Goal: Task Accomplishment & Management: Use online tool/utility

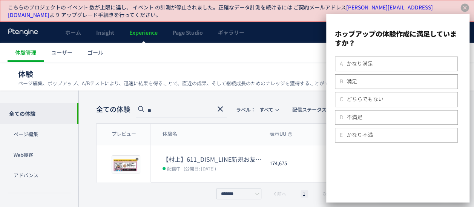
click at [294, 60] on ul "体験管理 ユーザー ゴール" at bounding box center [242, 52] width 468 height 19
click at [467, 9] on icon at bounding box center [465, 8] width 8 height 8
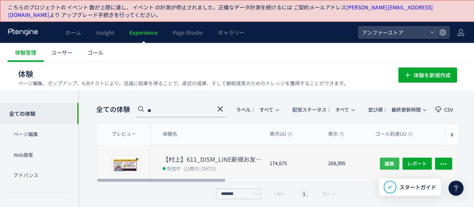
click at [391, 159] on span "編集" at bounding box center [390, 164] width 10 height 12
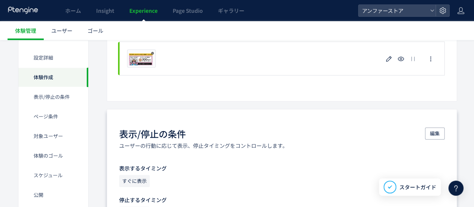
scroll to position [226, 0]
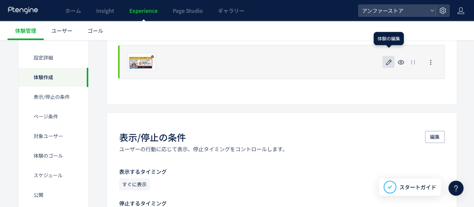
click at [389, 63] on icon "button" at bounding box center [388, 62] width 9 height 9
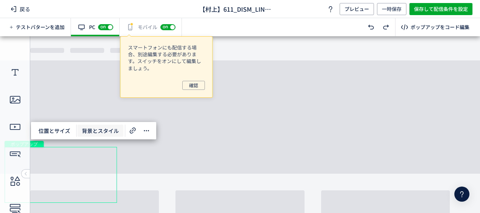
click at [95, 128] on span "背景とスタイル" at bounding box center [100, 130] width 46 height 12
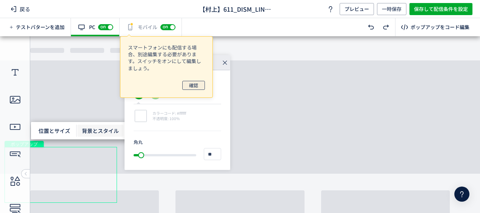
click at [199, 84] on button "確認" at bounding box center [193, 85] width 23 height 9
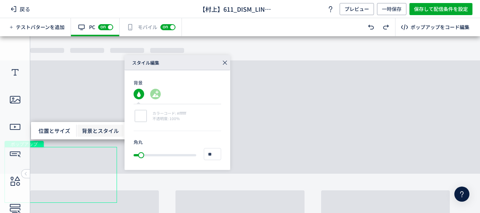
click at [223, 62] on icon at bounding box center [224, 62] width 11 height 11
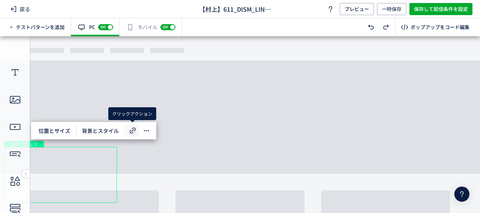
click at [133, 130] on icon at bounding box center [132, 130] width 9 height 9
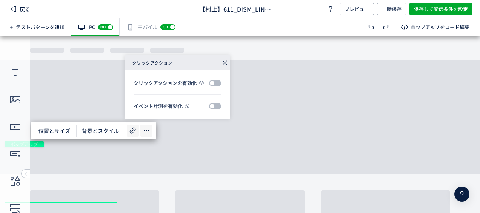
click at [151, 130] on div at bounding box center [146, 130] width 12 height 12
click at [51, 131] on span "位置とサイズ" at bounding box center [54, 130] width 41 height 12
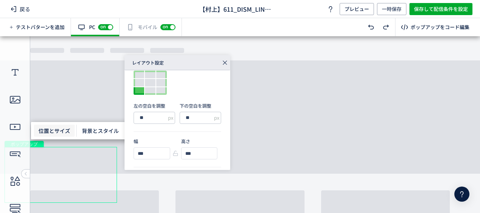
scroll to position [48, 0]
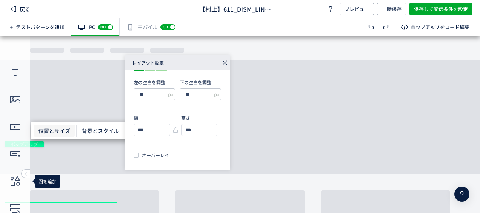
click at [59, 179] on div "図を追加" at bounding box center [48, 181] width 26 height 13
click at [83, 175] on div "画像" at bounding box center [61, 175] width 112 height 57
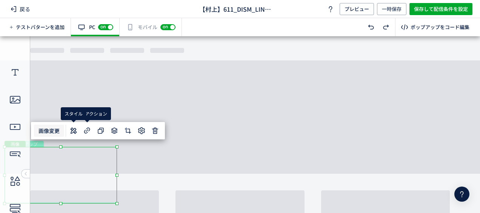
click at [43, 128] on span "画像変更" at bounding box center [49, 130] width 30 height 12
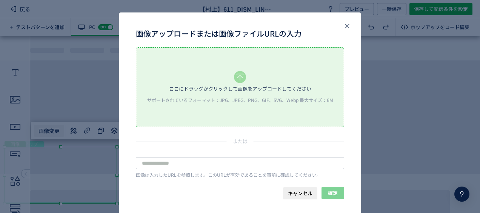
scroll to position [40, 0]
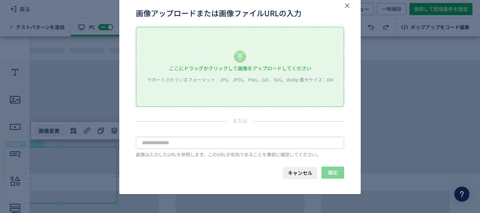
click at [224, 65] on div "ここにドラッグかクリックして画像をアップロードしてください" at bounding box center [240, 68] width 142 height 11
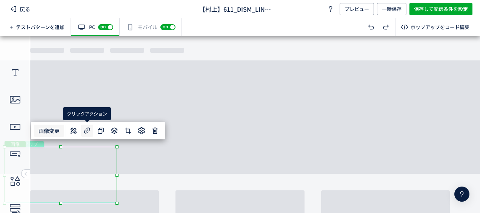
click at [87, 128] on icon at bounding box center [87, 130] width 9 height 9
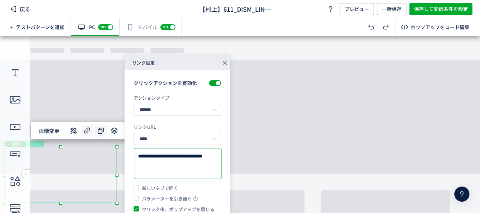
drag, startPoint x: 170, startPoint y: 163, endPoint x: 106, endPoint y: 135, distance: 70.6
click at [106, 135] on div "**********" at bounding box center [240, 124] width 480 height 176
click at [170, 158] on textarea at bounding box center [177, 163] width 79 height 22
paste textarea "**********"
type textarea "**********"
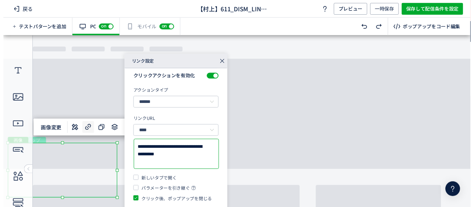
scroll to position [6, 0]
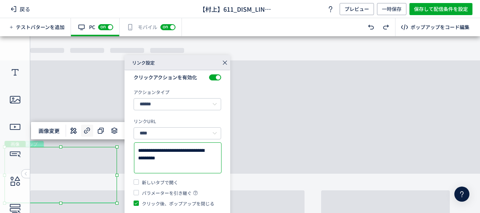
click at [100, 91] on body "undefined ポップアップ undefined ポップアップ クローズボタン 画像" at bounding box center [240, 121] width 480 height 171
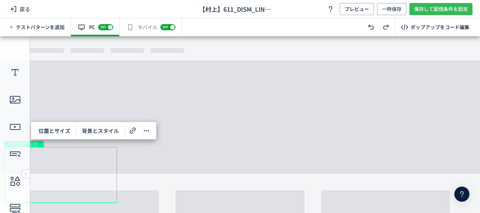
click at [432, 6] on span "保存して配信条件を設定" at bounding box center [441, 9] width 54 height 12
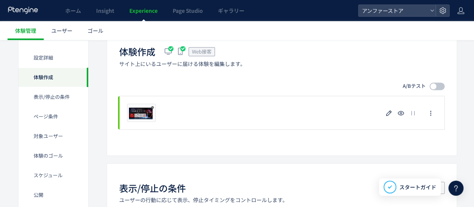
scroll to position [189, 0]
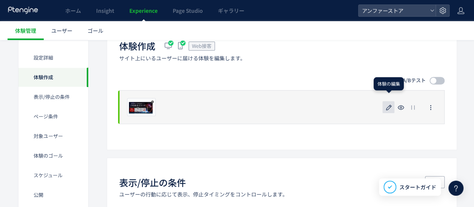
click at [384, 105] on button "button" at bounding box center [388, 107] width 12 height 12
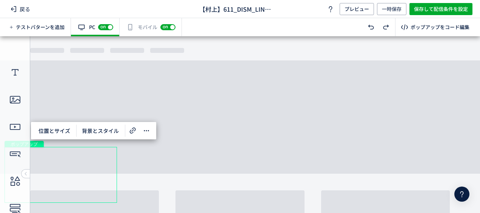
click at [143, 20] on div "有効な編集箇所が確認されません モバイル off on" at bounding box center [151, 27] width 62 height 18
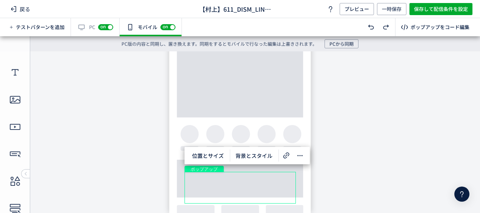
click at [279, 156] on div "位置とサイズ 背景とスタイル" at bounding box center [246, 155] width 125 height 17
click at [286, 156] on use at bounding box center [286, 155] width 6 height 6
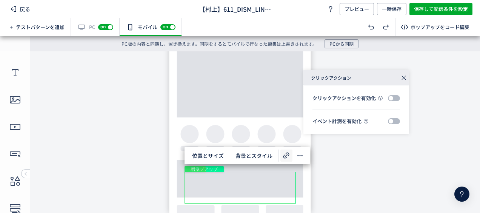
click at [252, 183] on div "画像" at bounding box center [239, 188] width 111 height 32
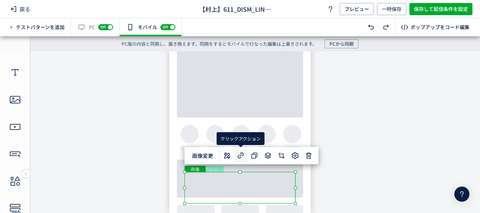
click at [239, 155] on icon at bounding box center [240, 155] width 9 height 9
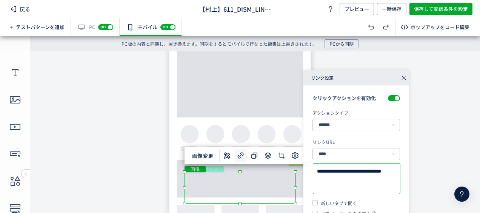
drag, startPoint x: 342, startPoint y: 233, endPoint x: 298, endPoint y: 167, distance: 79.6
paste textarea "**********"
type textarea "**********"
click at [207, 157] on span "画像変更" at bounding box center [202, 155] width 30 height 12
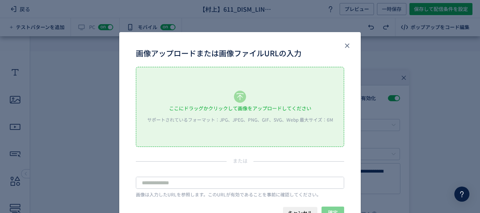
click at [236, 96] on icon "画像アップロードまたは画像ファイルURLの入力" at bounding box center [240, 96] width 12 height 12
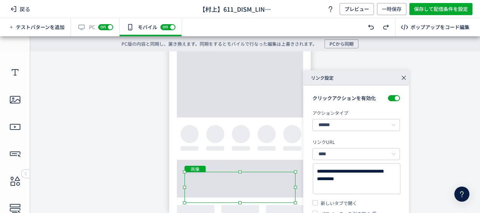
click at [295, 204] on body "undefined ポップアップ undefined ポップアップ クローズボタン 画像" at bounding box center [240, 129] width 480 height 156
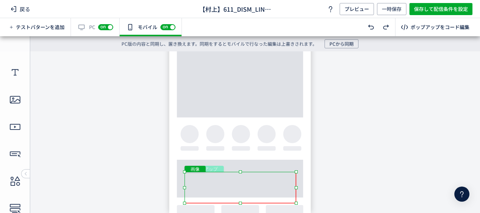
click at [295, 205] on body "undefined ポップアップ undefined ポップアップ クローズボタン 画像" at bounding box center [240, 129] width 480 height 156
click at [182, 205] on body "undefined ポップアップ undefined ポップアップ クローズボタン 画像" at bounding box center [240, 129] width 480 height 156
click at [298, 203] on div at bounding box center [297, 203] width 3 height 3
drag, startPoint x: 297, startPoint y: 202, endPoint x: 296, endPoint y: 195, distance: 6.6
click at [296, 195] on div "画像" at bounding box center [240, 187] width 112 height 31
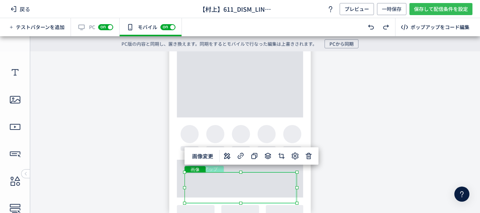
click at [421, 9] on span "保存して配信条件を設定" at bounding box center [441, 9] width 54 height 12
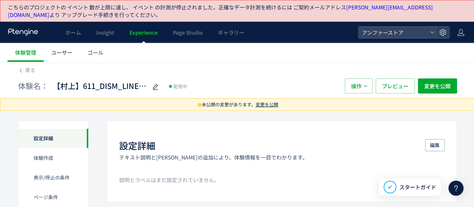
click at [429, 93] on div "体験名： 【[PERSON_NAME]】611_DISM_LINE新規お友達CP 配信中 操作 プレビュー 変更を公開" at bounding box center [237, 86] width 439 height 24
click at [432, 83] on span "変更を公開" at bounding box center [437, 85] width 26 height 15
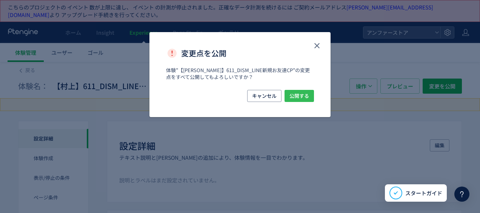
click at [296, 95] on span "公開する" at bounding box center [299, 96] width 20 height 12
